Goal: Browse casually

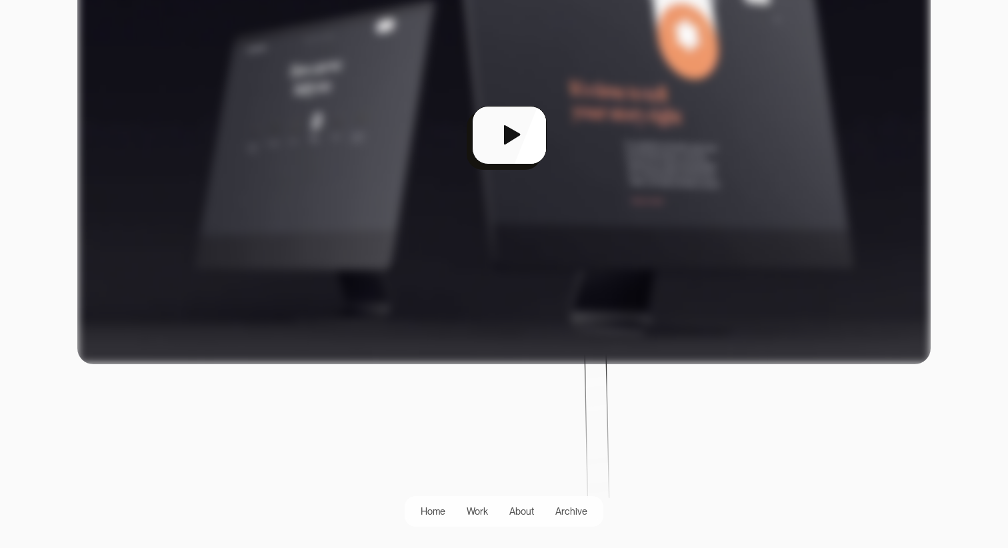
scroll to position [483, 0]
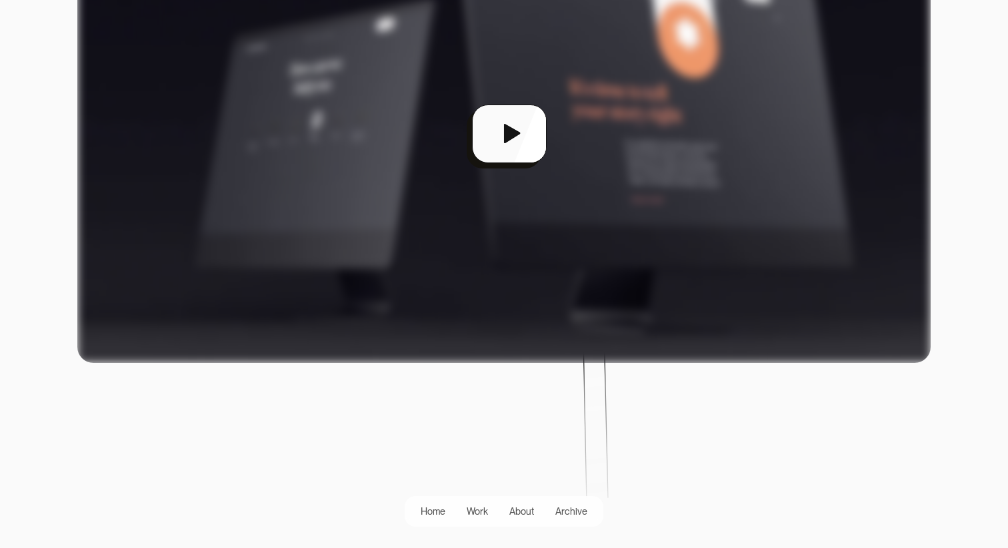
click at [506, 122] on div "open lightbox" at bounding box center [503, 139] width 853 height 448
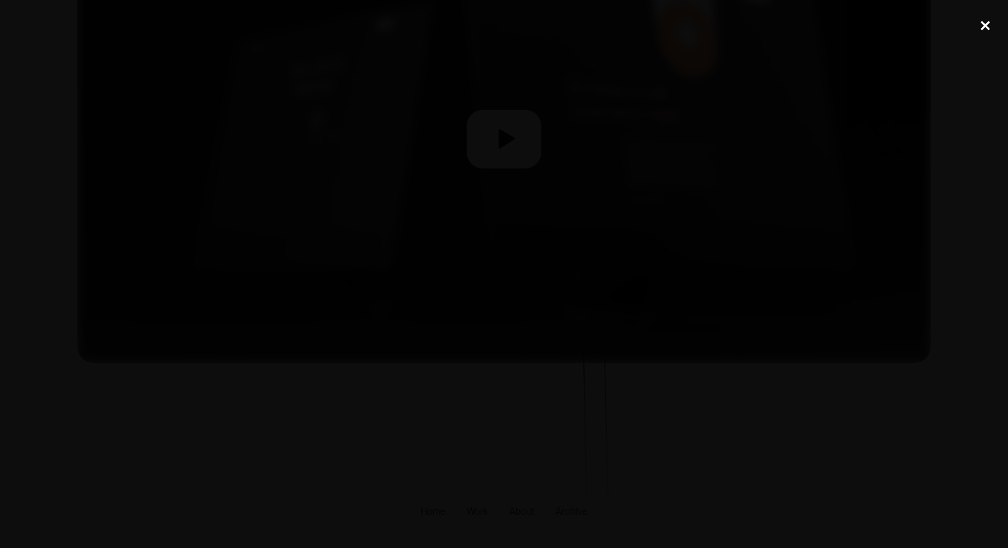
click at [985, 37] on div "close lightbox" at bounding box center [984, 25] width 45 height 29
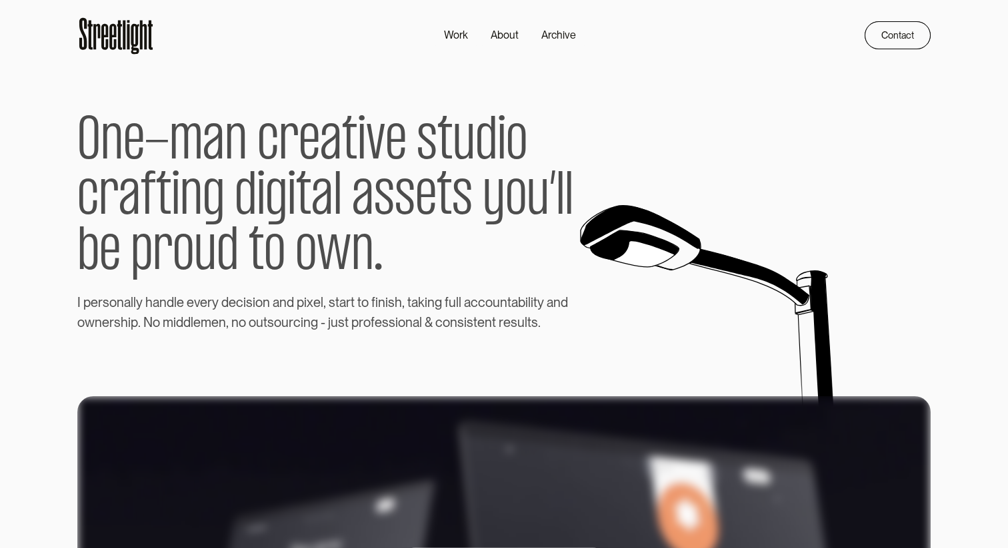
scroll to position [0, 0]
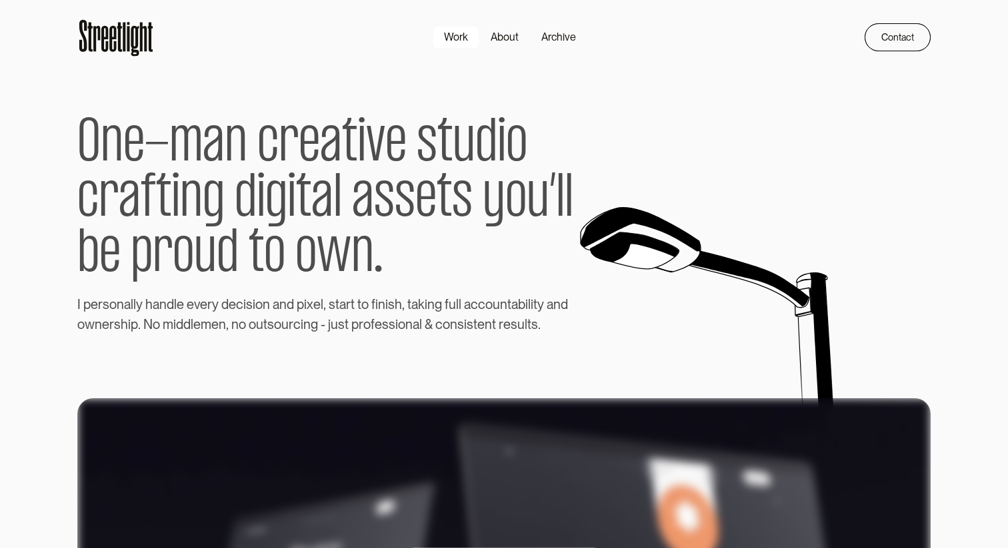
click at [461, 37] on div "Work" at bounding box center [456, 37] width 24 height 16
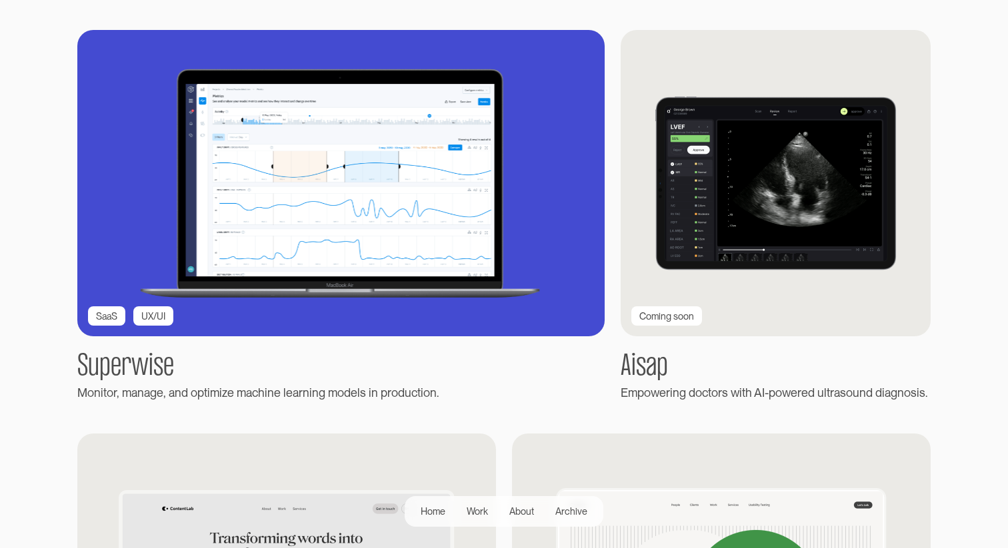
scroll to position [279, 0]
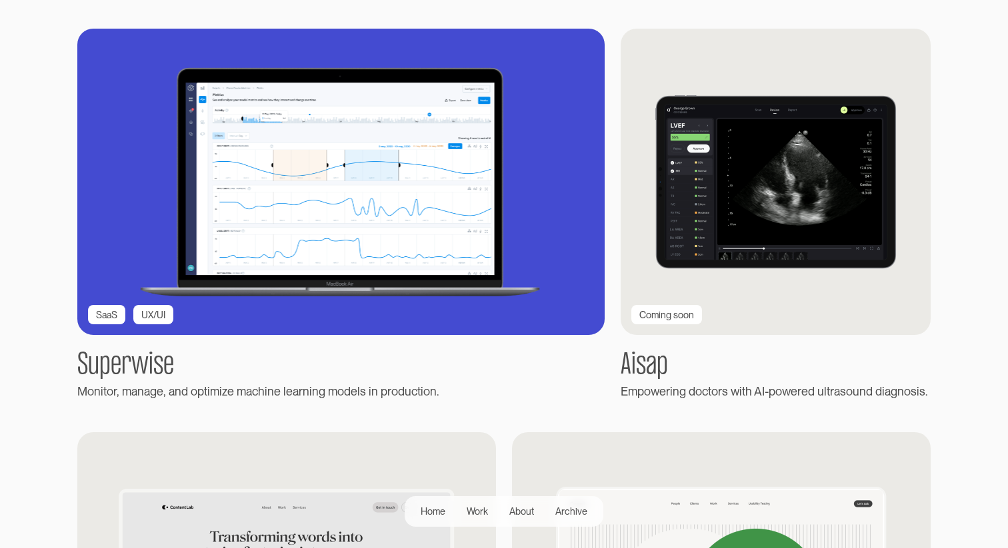
click at [510, 224] on img at bounding box center [341, 181] width 580 height 337
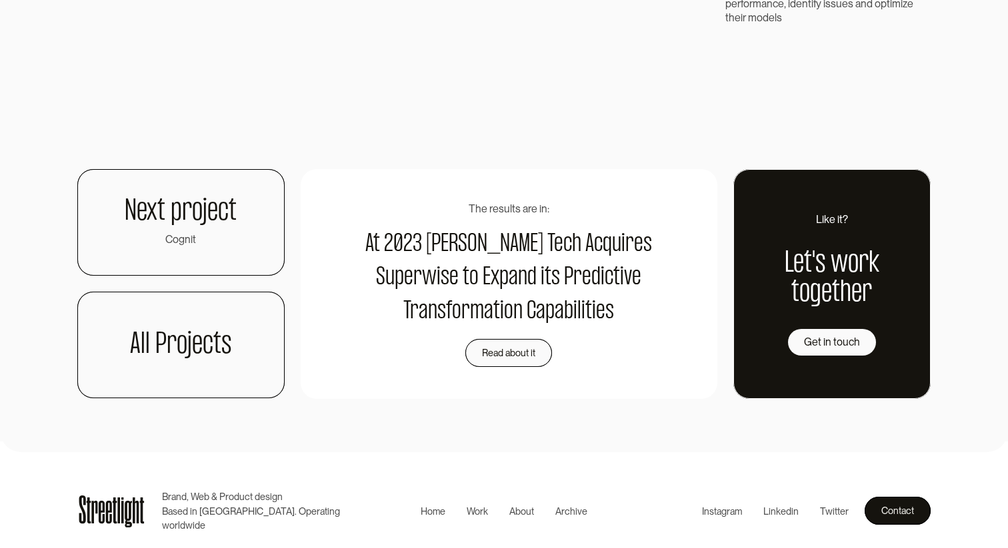
scroll to position [3225, 0]
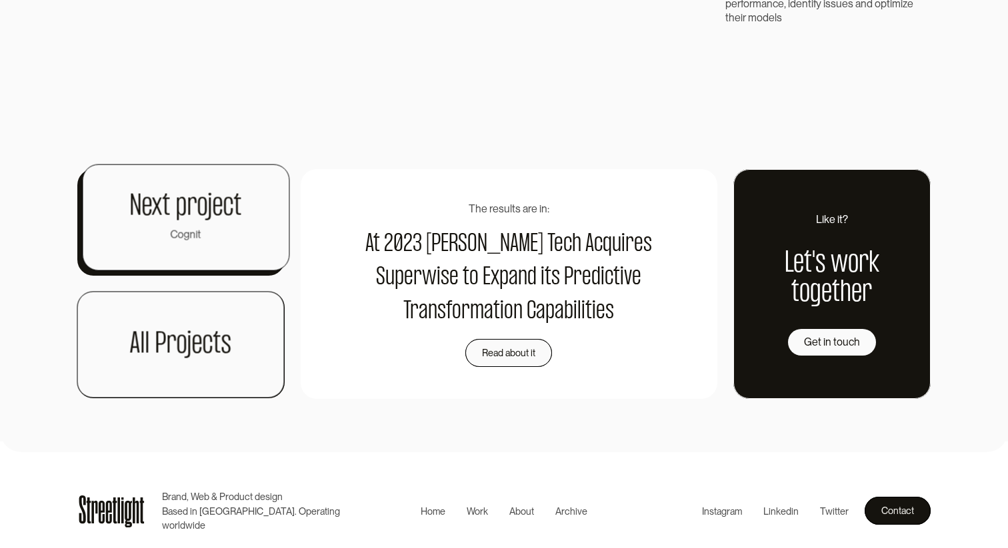
click at [219, 210] on h1 "Next project" at bounding box center [186, 206] width 112 height 29
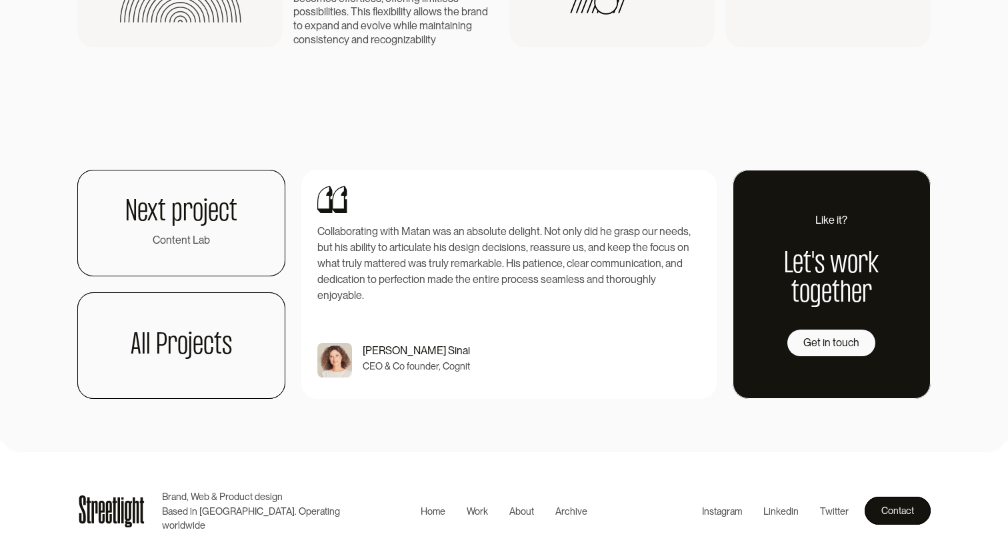
scroll to position [3087, 0]
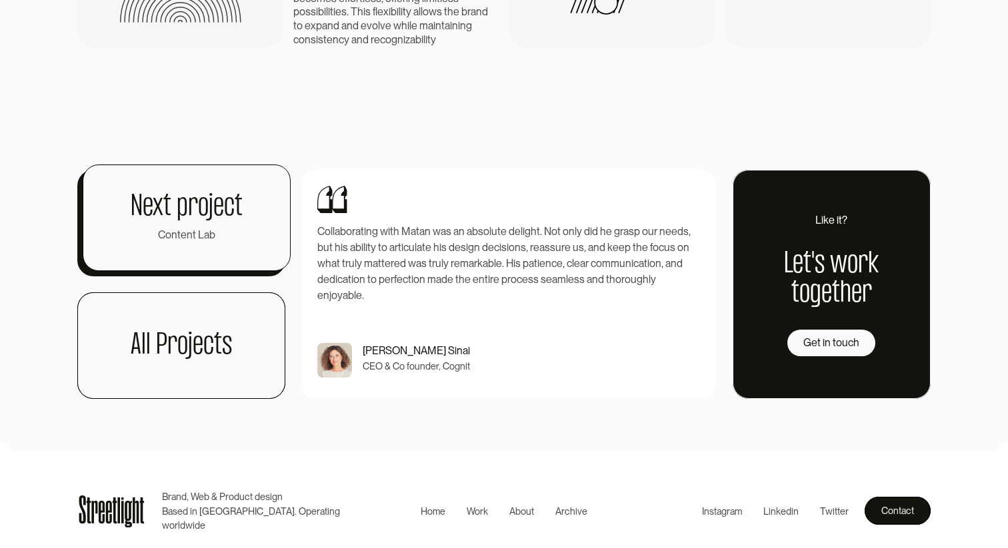
click at [215, 222] on h1 "Next project" at bounding box center [187, 207] width 112 height 29
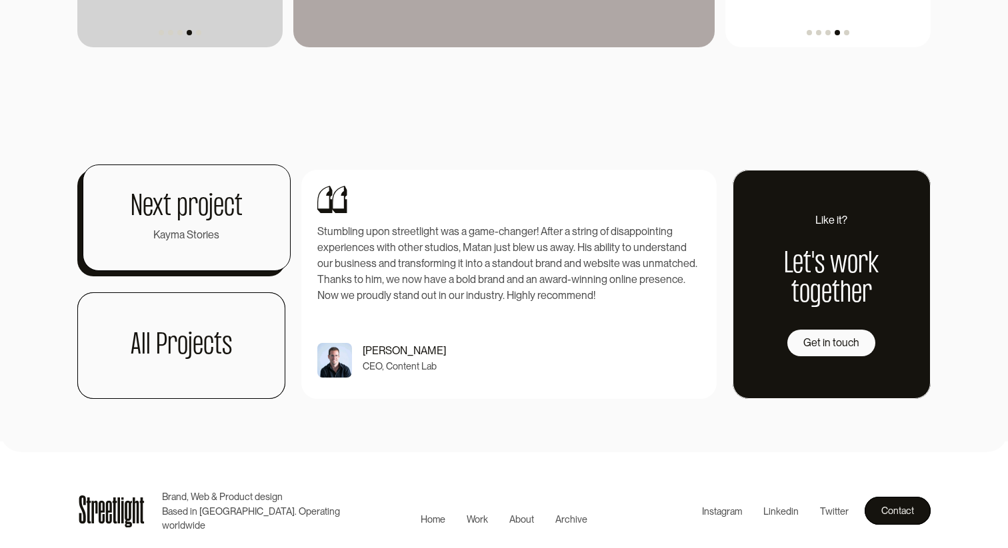
scroll to position [3704, 0]
click at [208, 224] on link "Next project Kayma Stories" at bounding box center [187, 218] width 208 height 107
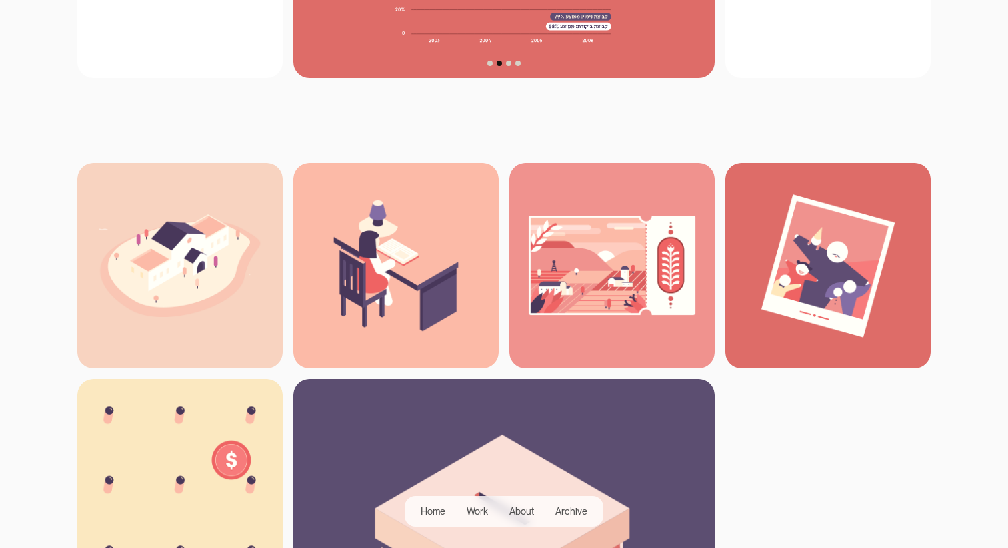
scroll to position [1186, 0]
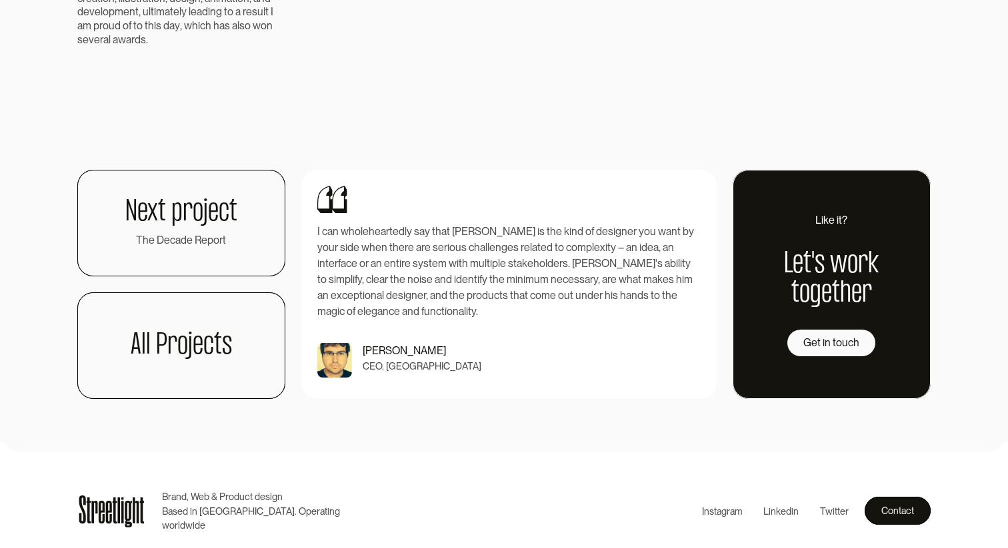
scroll to position [3037, 0]
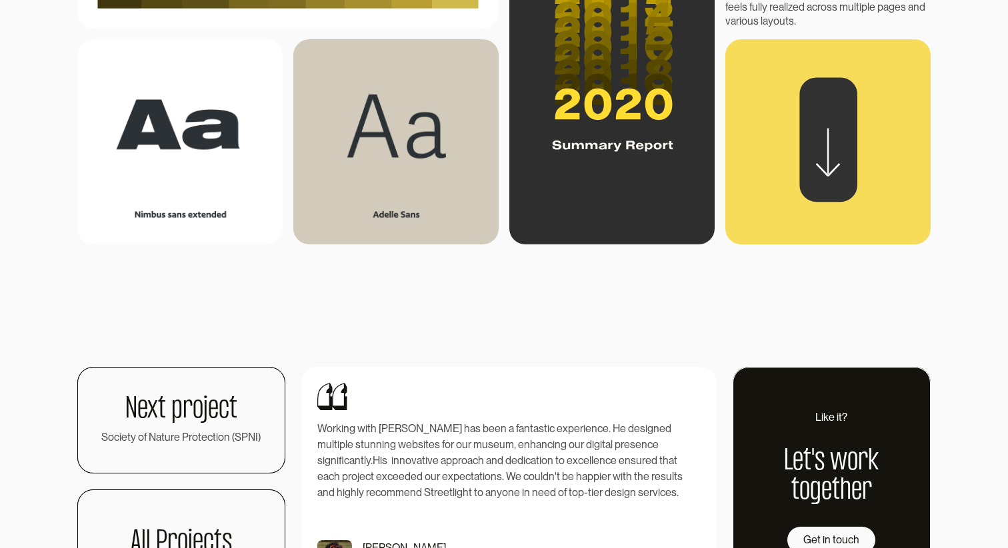
scroll to position [1767, 0]
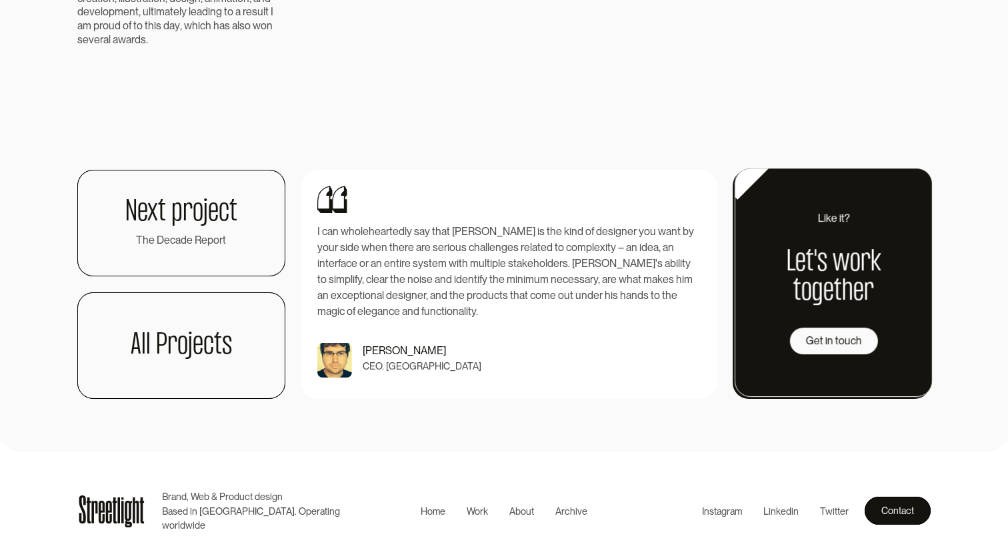
scroll to position [3360, 0]
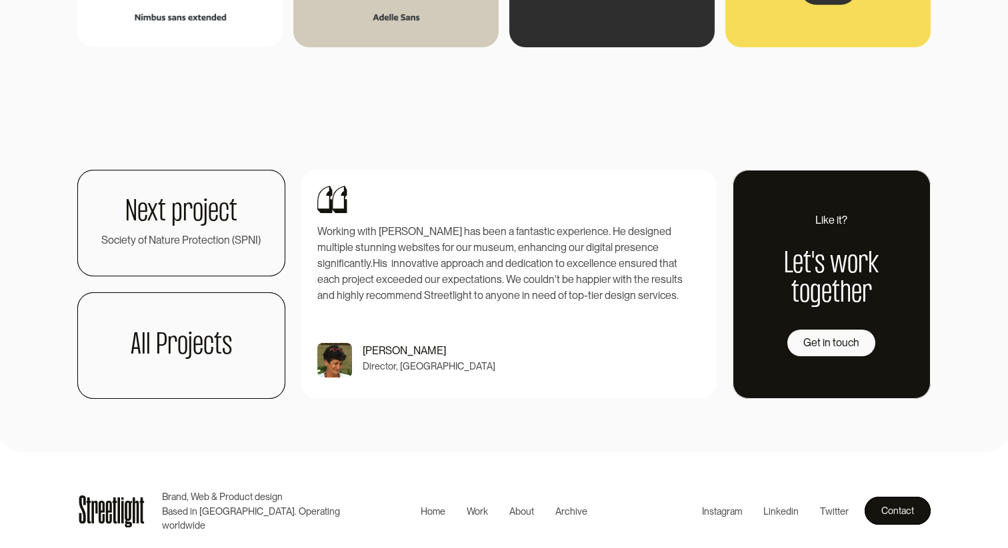
scroll to position [2323, 0]
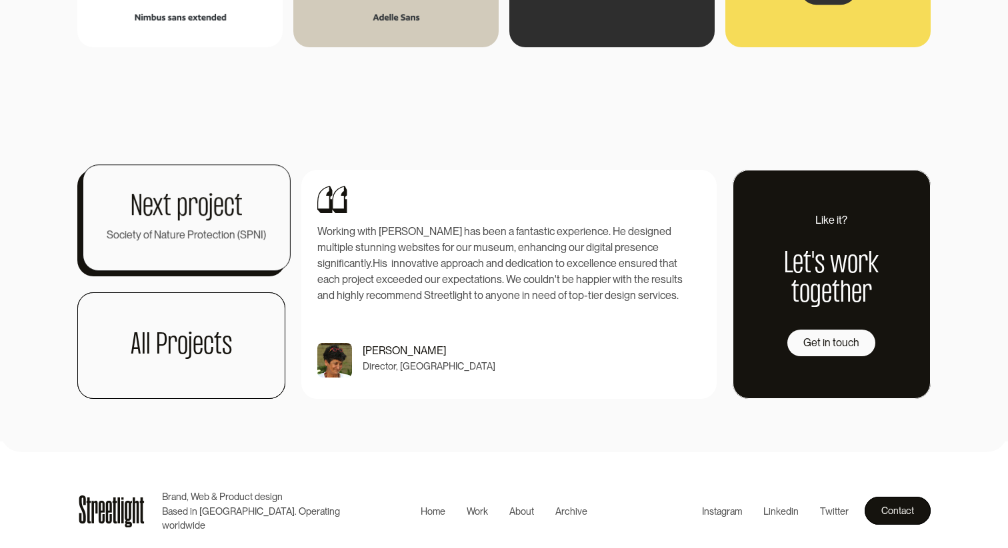
click at [185, 195] on h1 "Next project" at bounding box center [187, 207] width 112 height 29
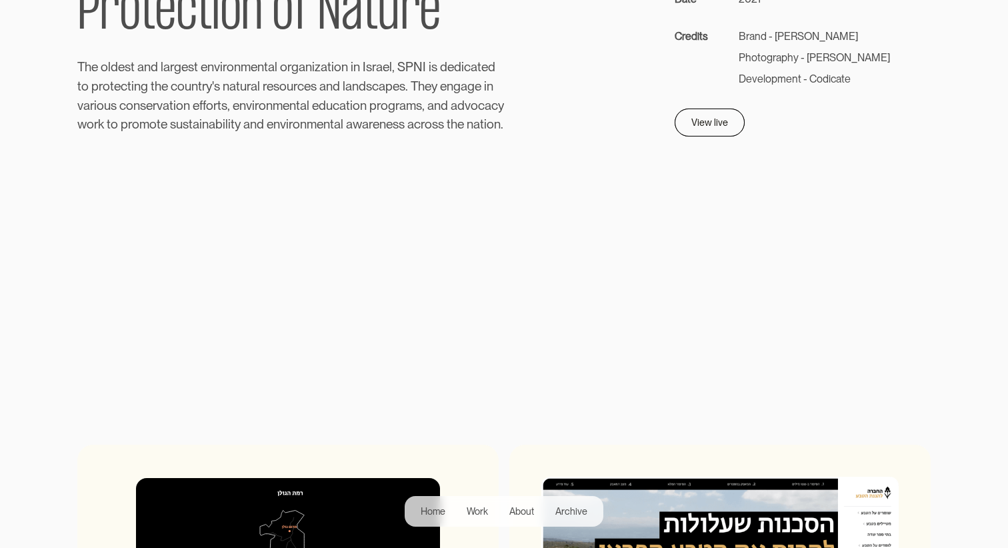
scroll to position [216, 0]
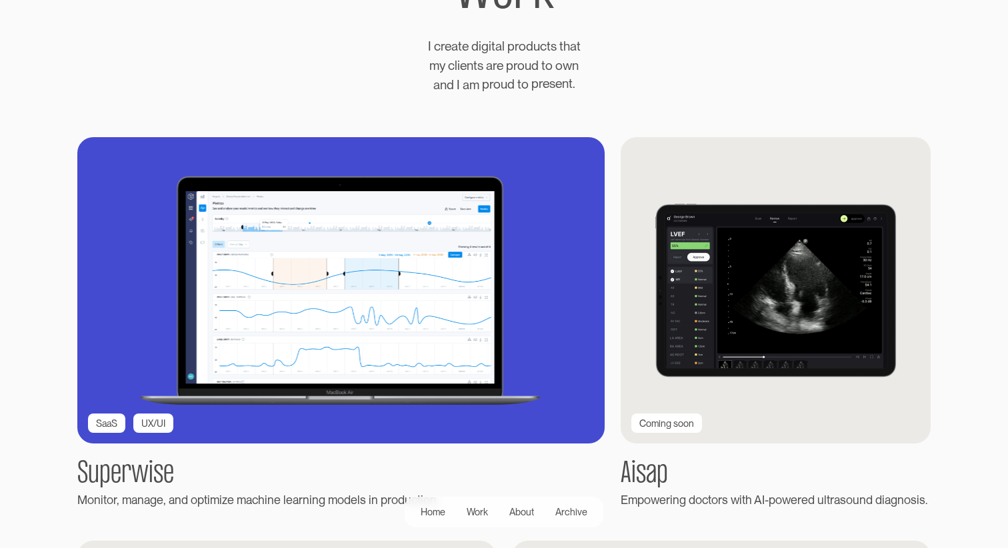
scroll to position [171, 0]
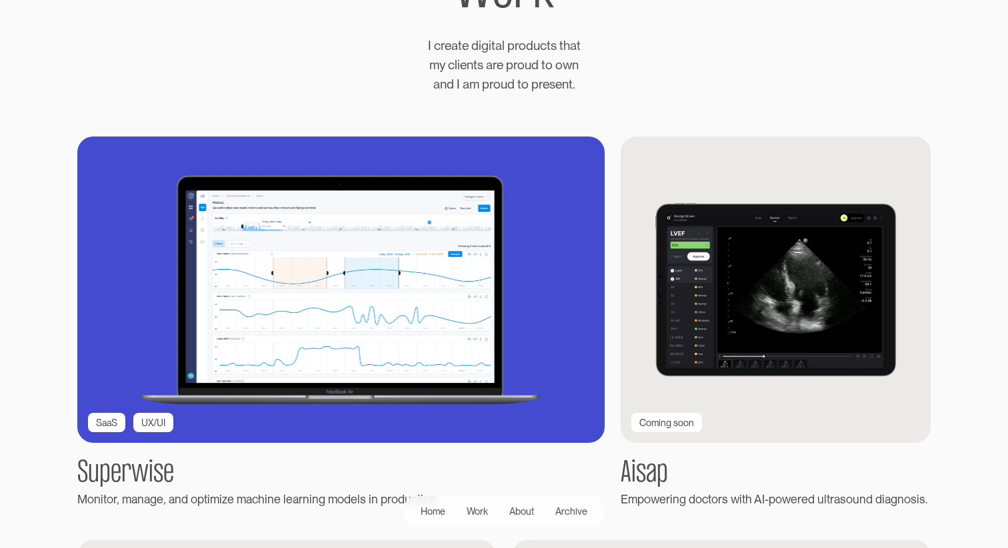
click at [322, 252] on img at bounding box center [341, 289] width 580 height 337
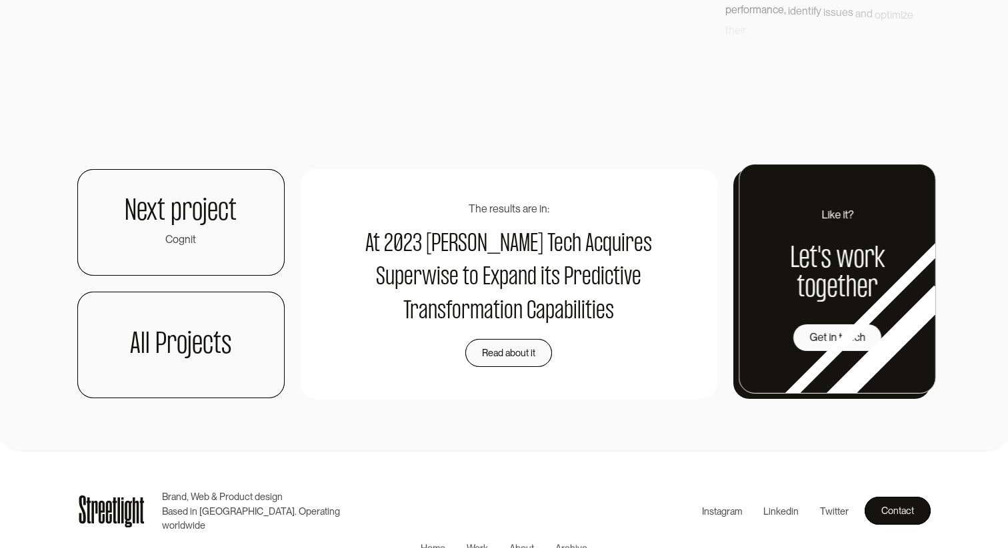
scroll to position [3194, 0]
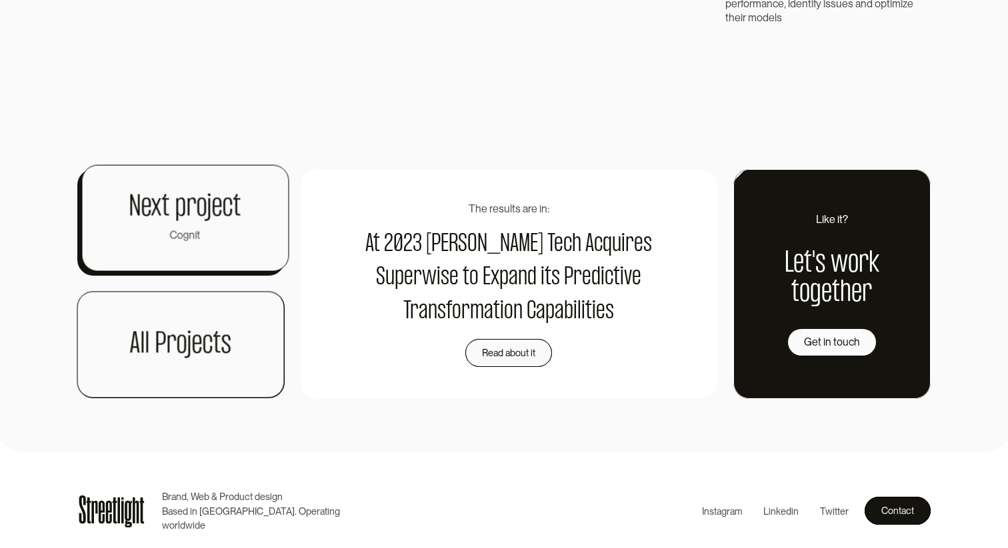
click at [187, 222] on h1 "Next project" at bounding box center [185, 207] width 112 height 29
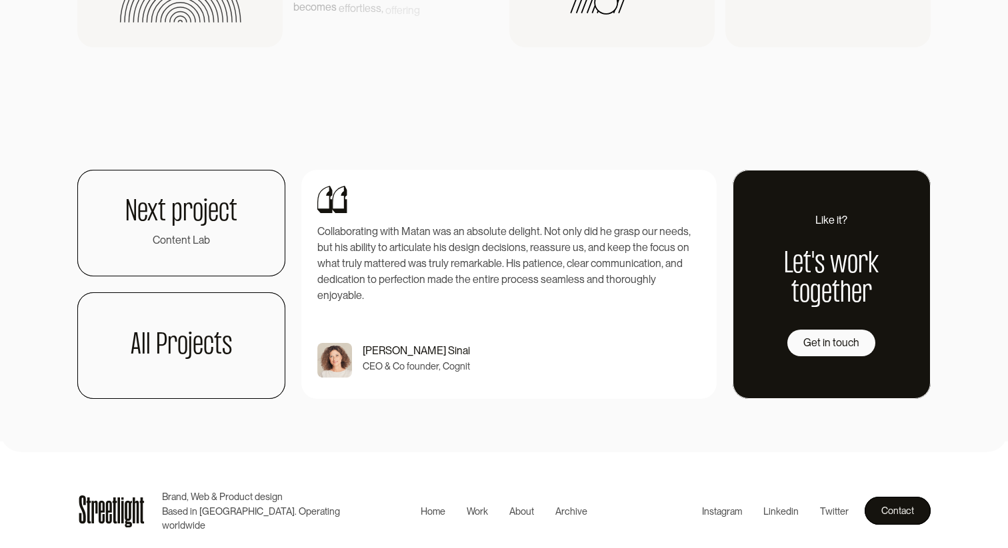
scroll to position [3127, 0]
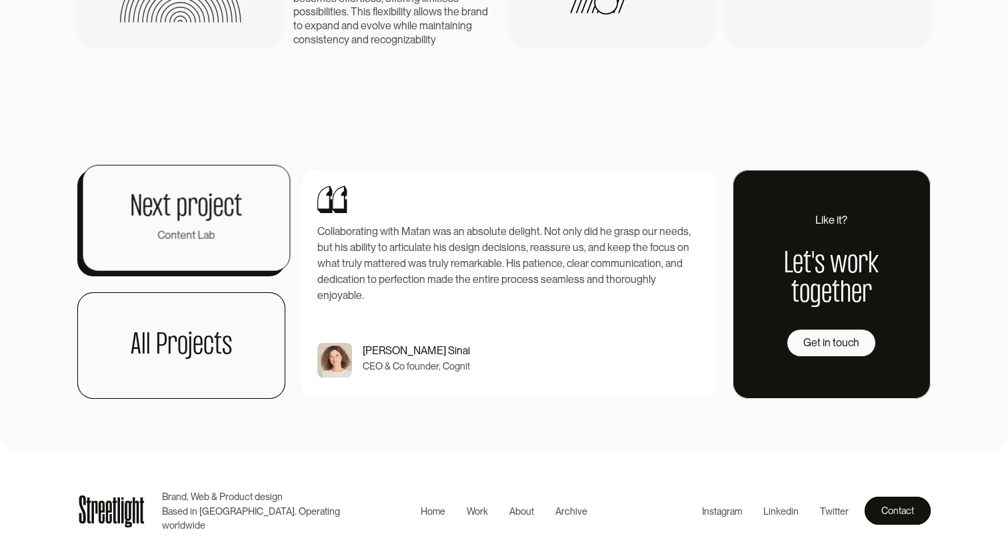
click at [197, 209] on h1 "Next project" at bounding box center [186, 207] width 112 height 29
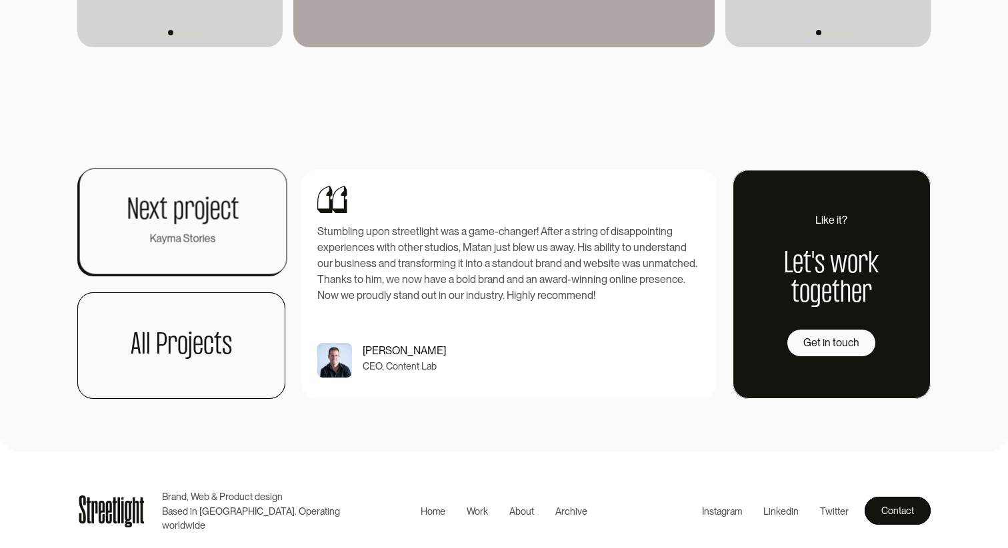
scroll to position [3704, 0]
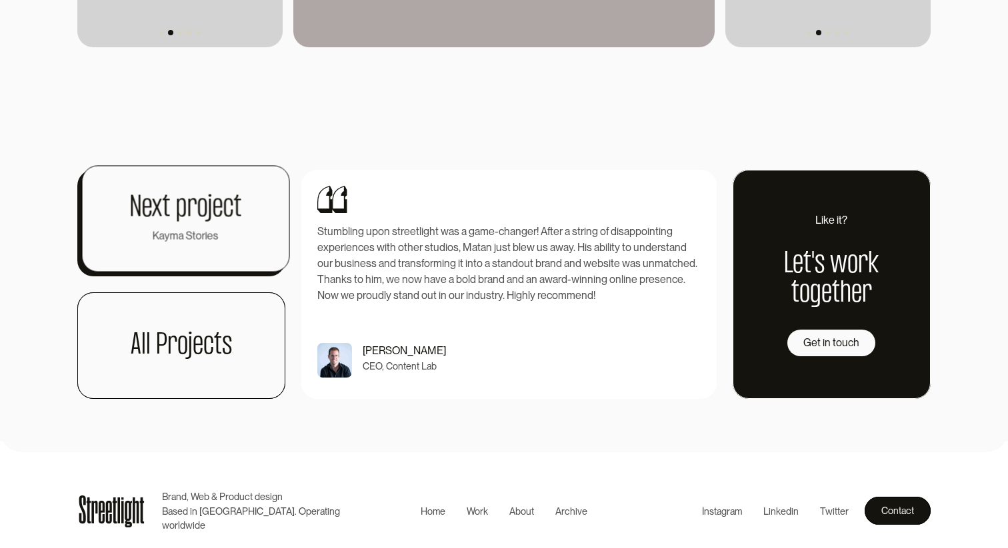
click at [196, 200] on h1 "Next project" at bounding box center [185, 207] width 112 height 29
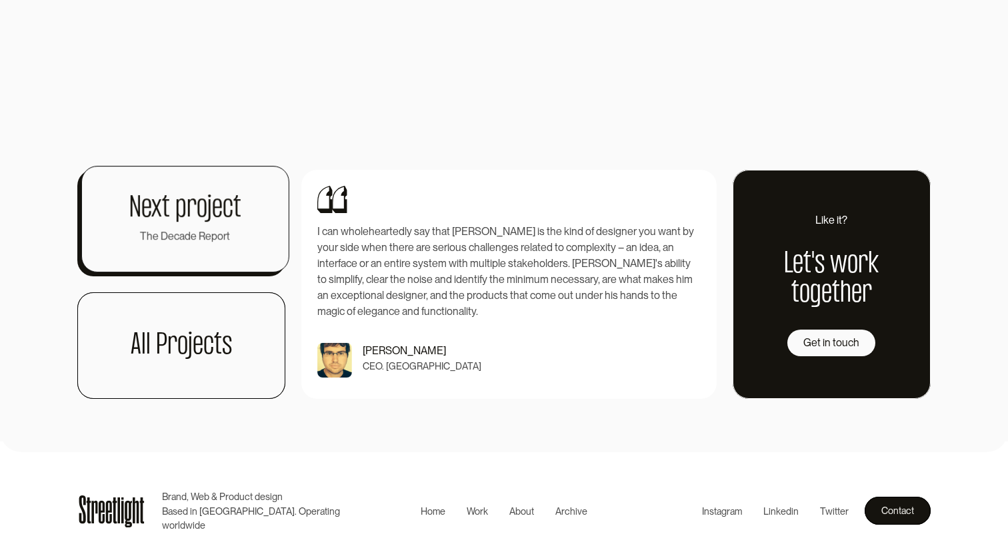
scroll to position [3362, 0]
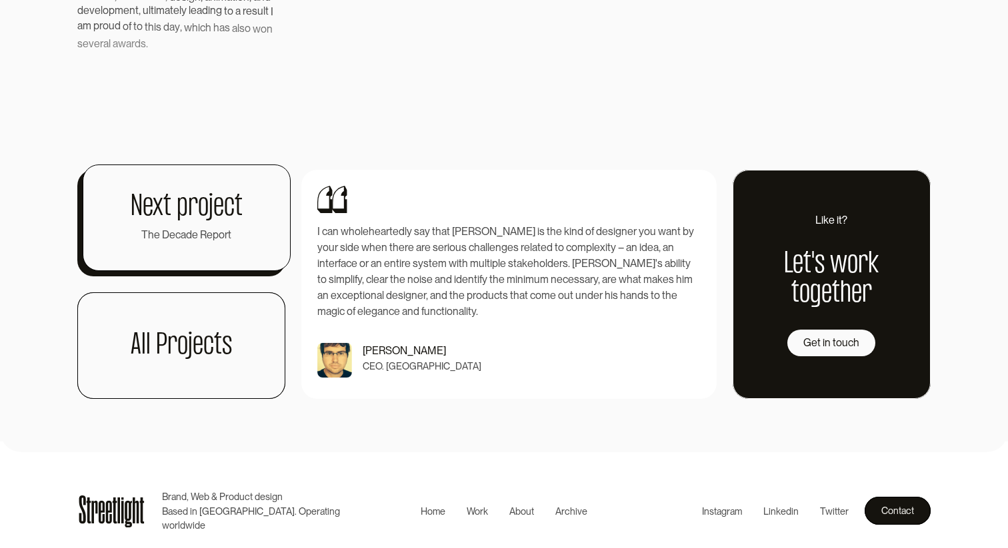
click at [193, 235] on div "The Decade Report" at bounding box center [186, 235] width 90 height 16
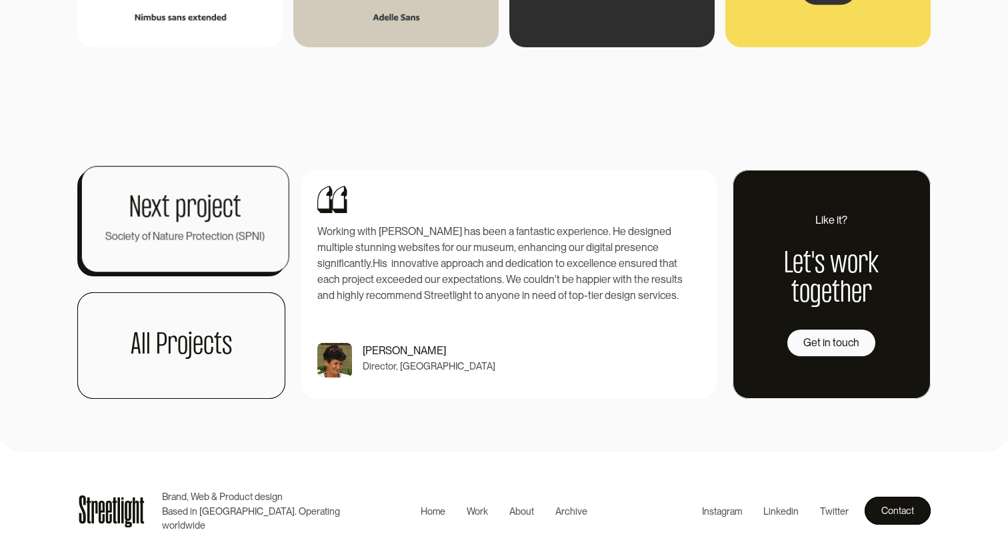
scroll to position [2323, 0]
click at [177, 259] on link "Next project Society of Nature Protection (SPNI)" at bounding box center [187, 218] width 208 height 107
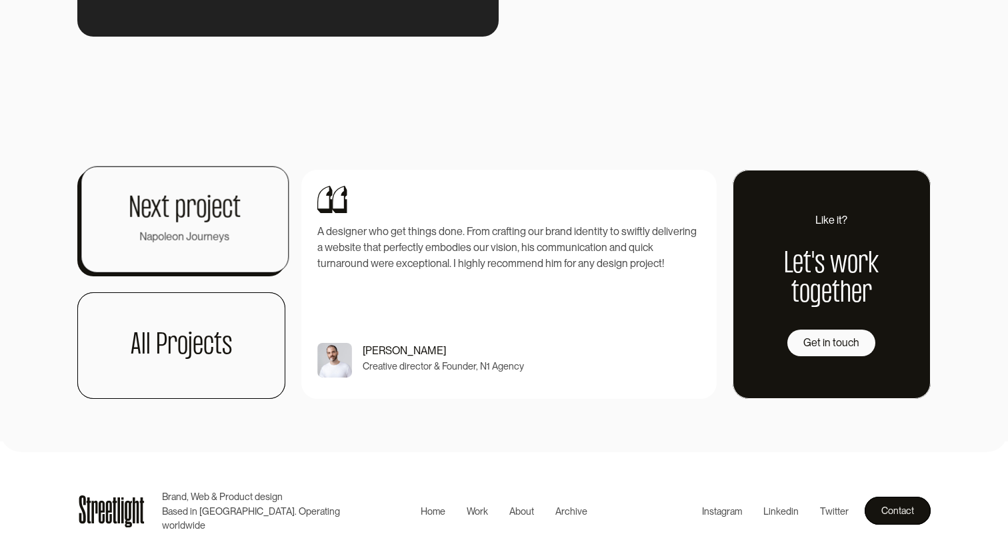
scroll to position [2768, 0]
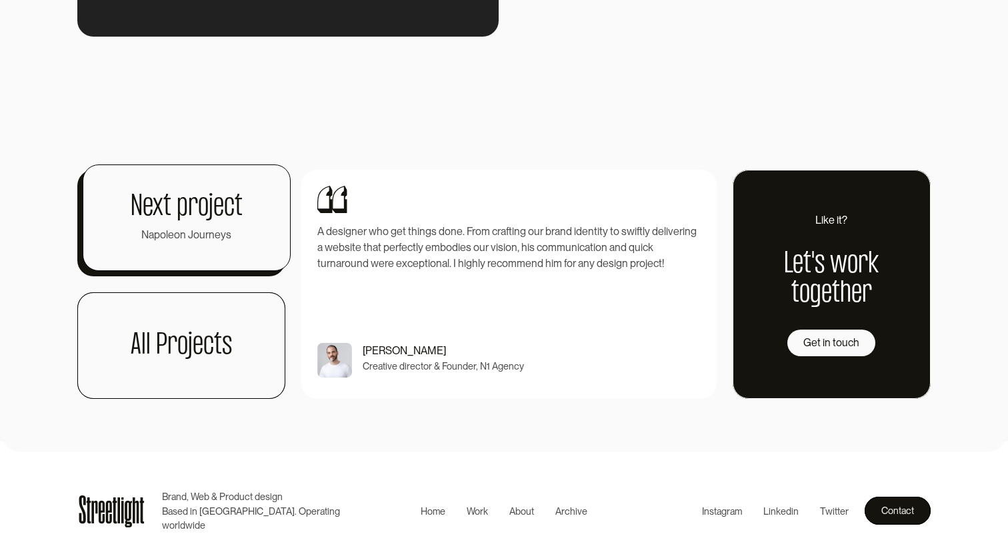
click at [122, 271] on link "Next project Napoleon Journeys" at bounding box center [187, 218] width 208 height 107
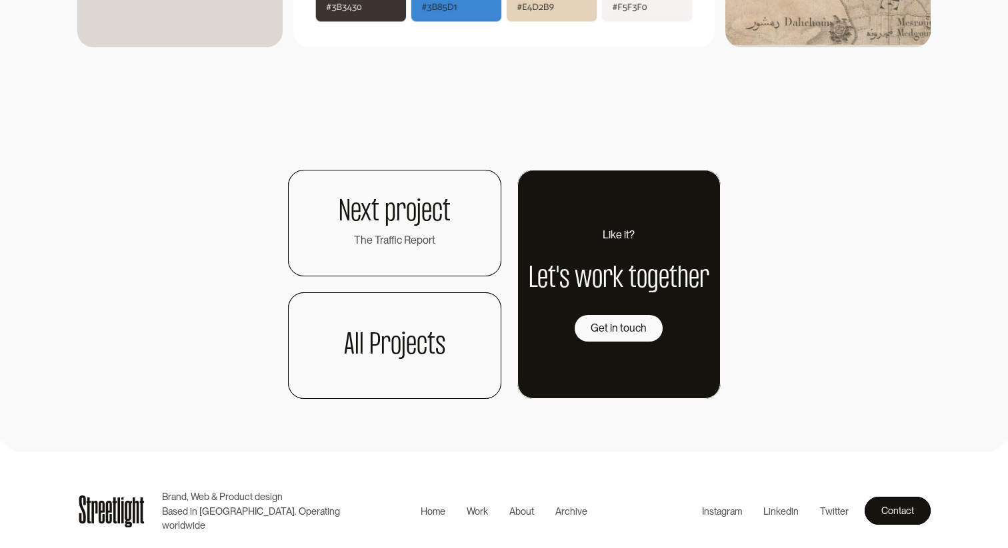
scroll to position [2793, 0]
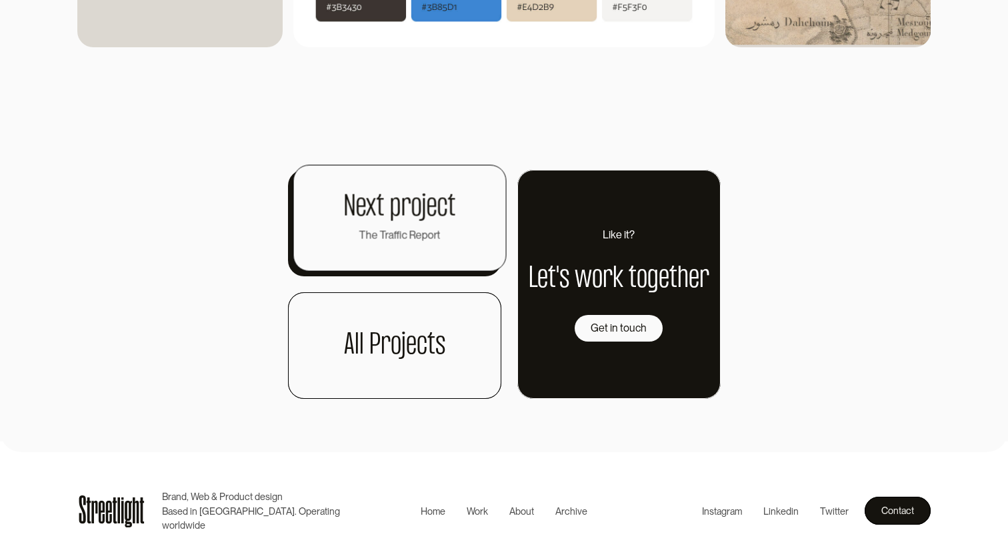
click at [371, 238] on div "The Traffic Report" at bounding box center [399, 235] width 81 height 16
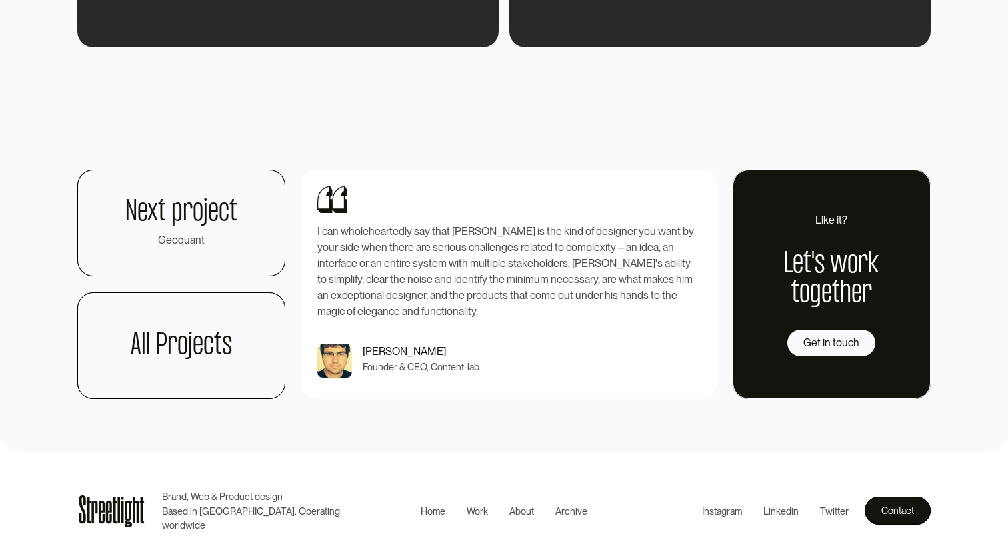
scroll to position [2147, 0]
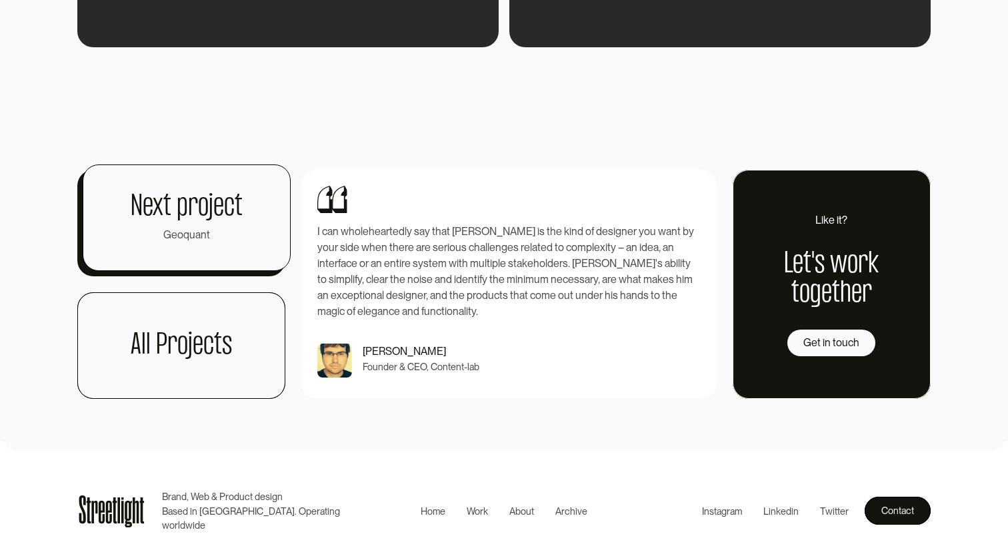
click at [115, 226] on link "Next project Geoquant" at bounding box center [187, 218] width 208 height 107
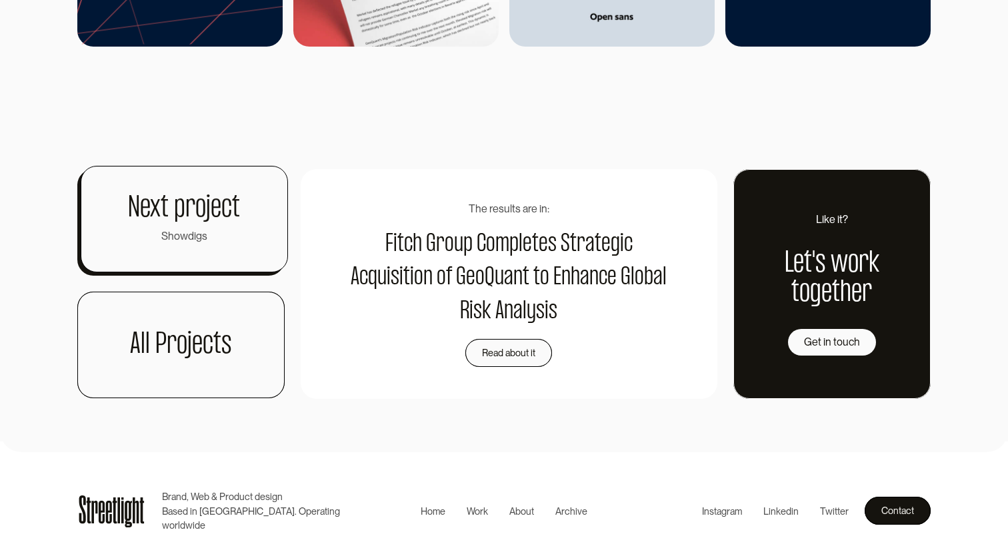
scroll to position [5065, 0]
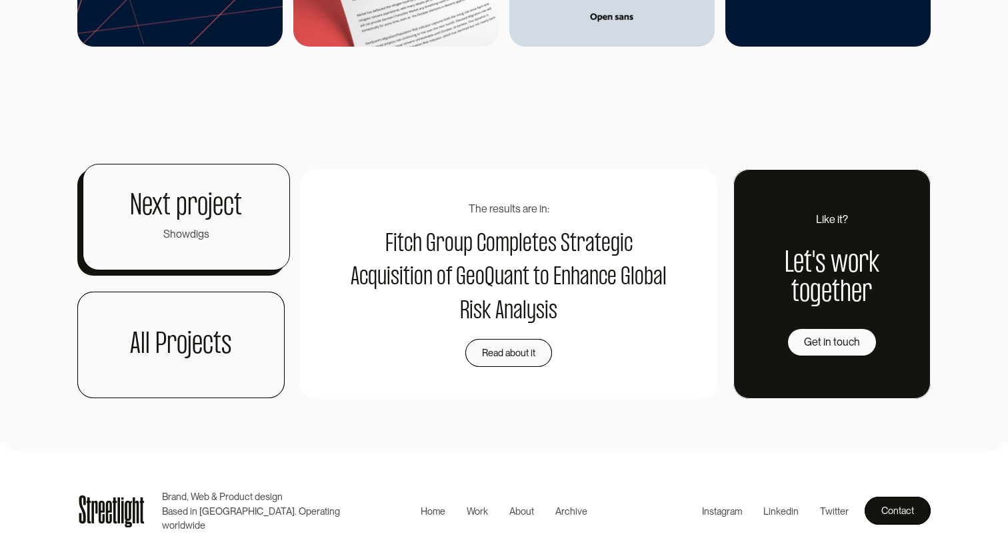
click at [208, 247] on link "Next project Showdigs" at bounding box center [186, 217] width 207 height 107
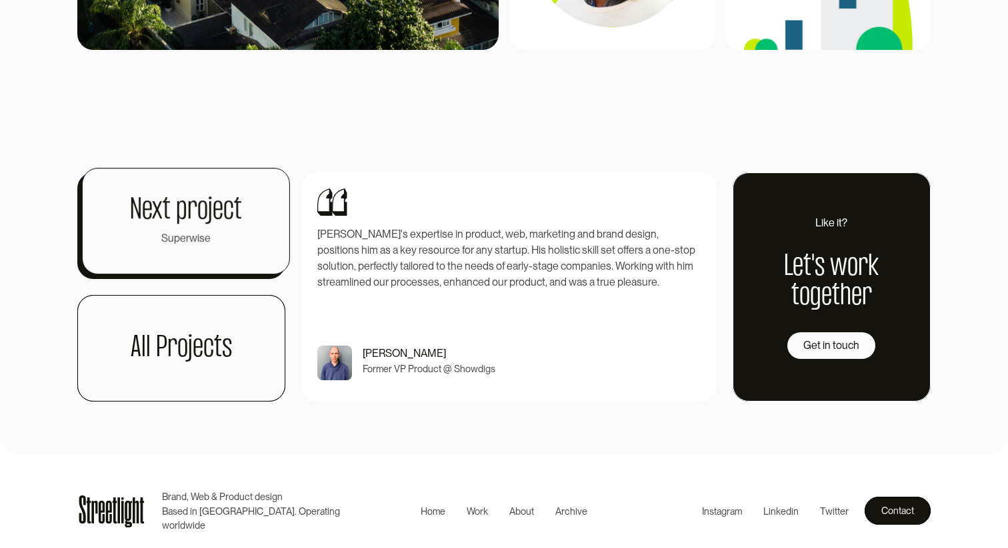
scroll to position [6920, 0]
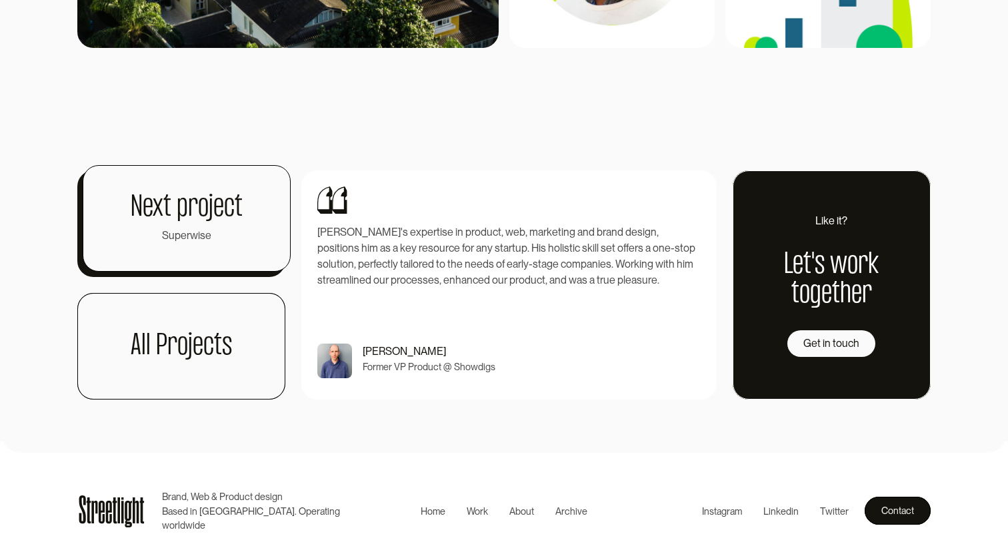
click at [243, 211] on link "Next project Superwise" at bounding box center [187, 218] width 208 height 107
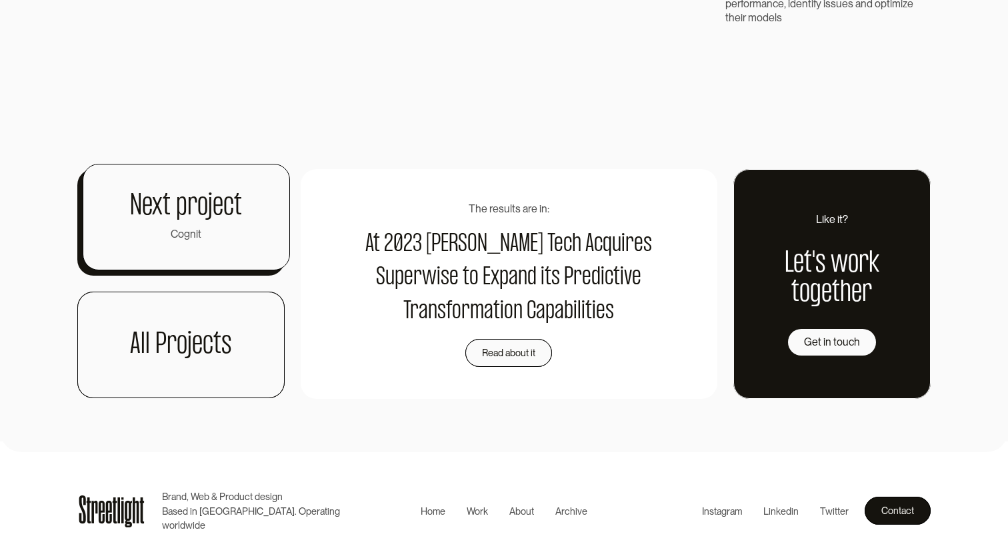
scroll to position [3224, 0]
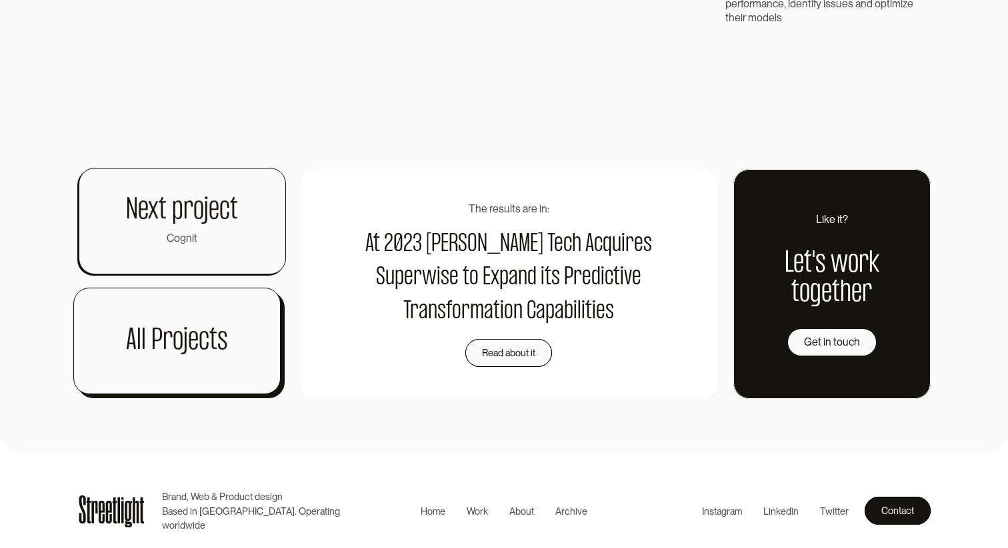
click at [228, 329] on link "All Projects" at bounding box center [176, 341] width 207 height 107
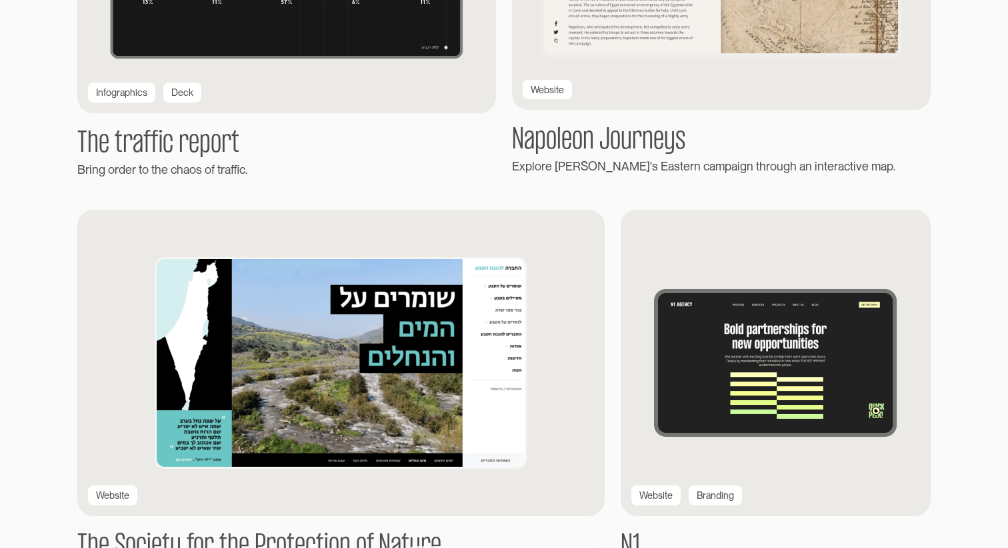
scroll to position [2116, 0]
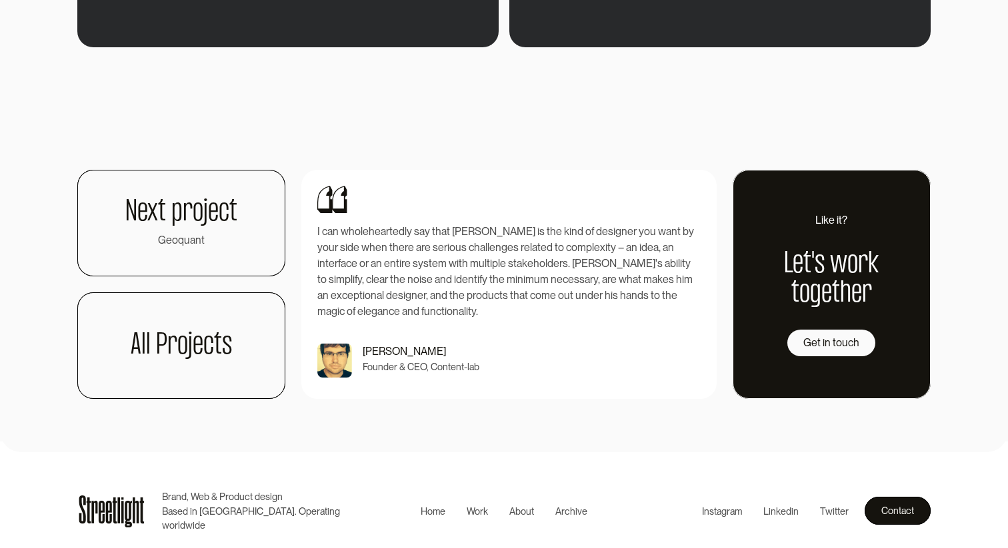
scroll to position [2147, 0]
click at [713, 512] on div "Instagram" at bounding box center [722, 511] width 40 height 15
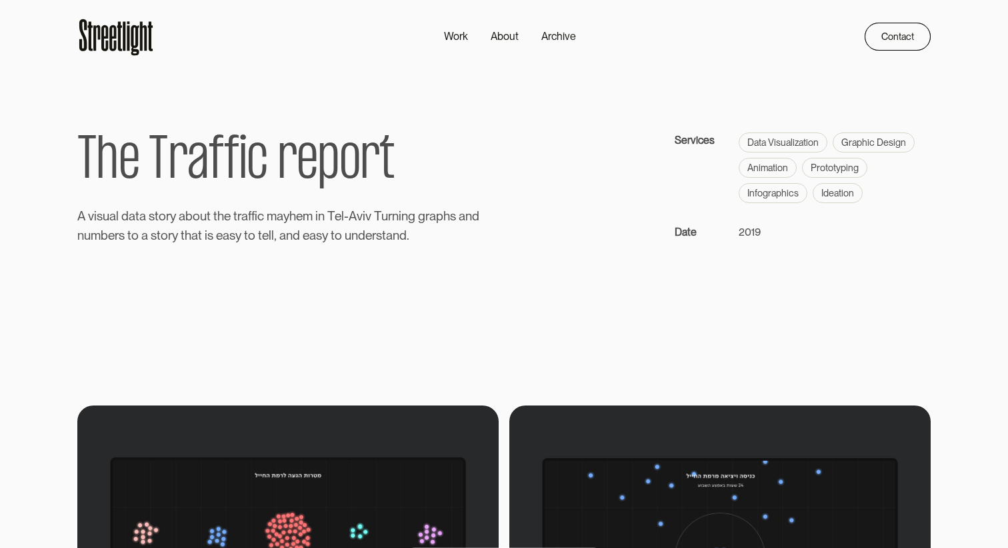
scroll to position [0, 0]
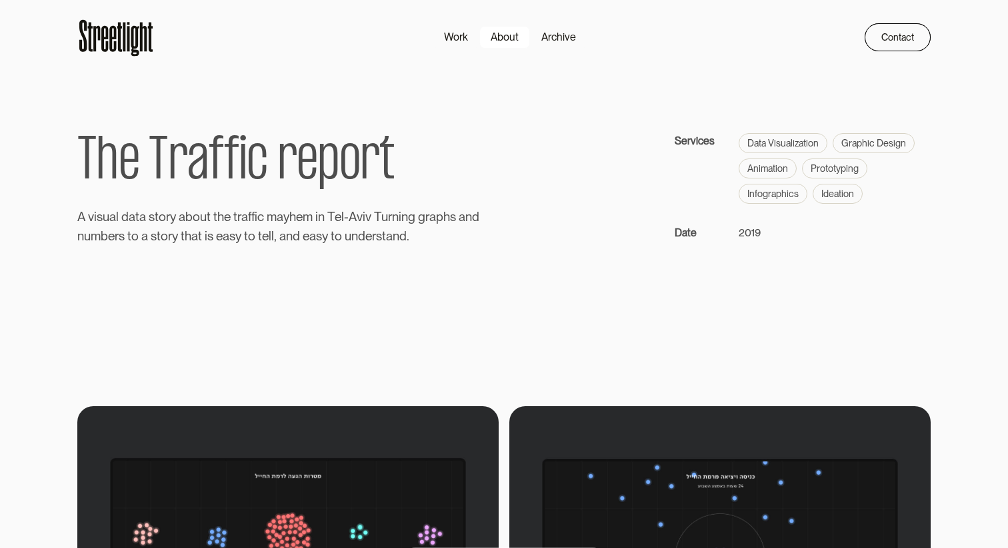
click at [512, 41] on div "About" at bounding box center [504, 37] width 28 height 16
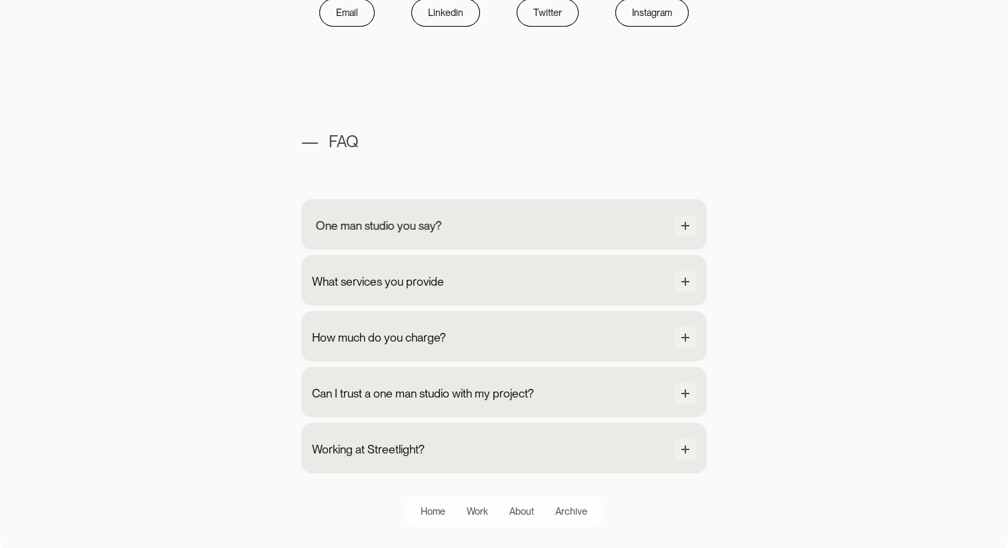
scroll to position [1180, 0]
click at [434, 333] on div "How much do you charge?" at bounding box center [390, 337] width 134 height 17
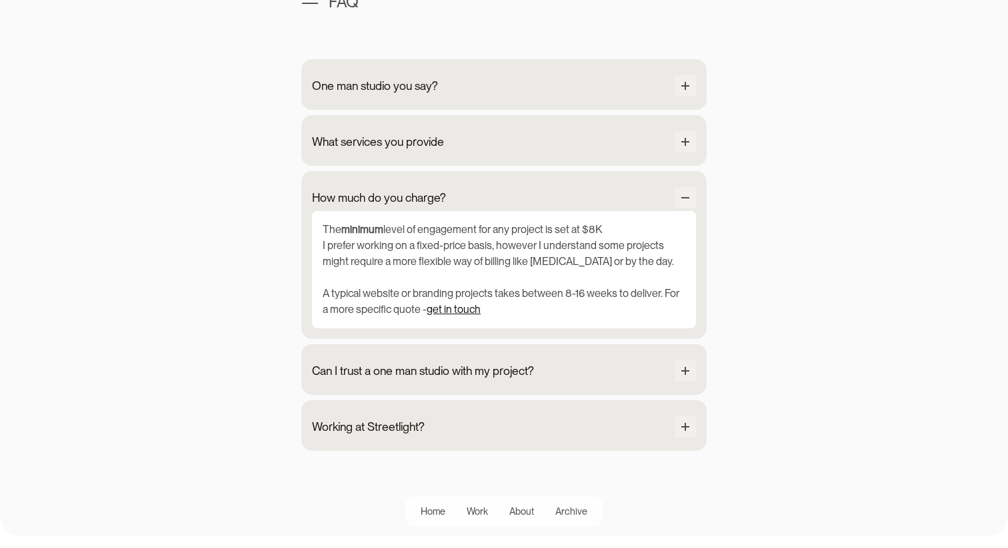
scroll to position [1323, 0]
